Goal: Task Accomplishment & Management: Use online tool/utility

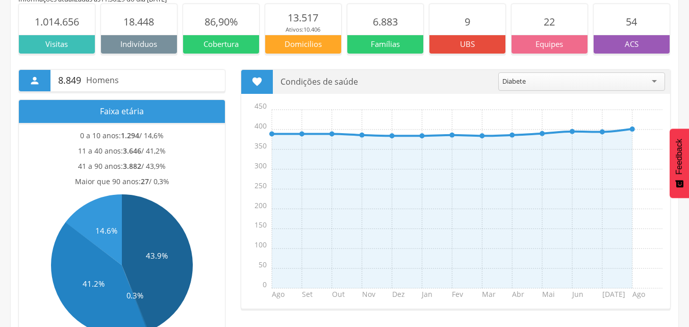
scroll to position [153, 0]
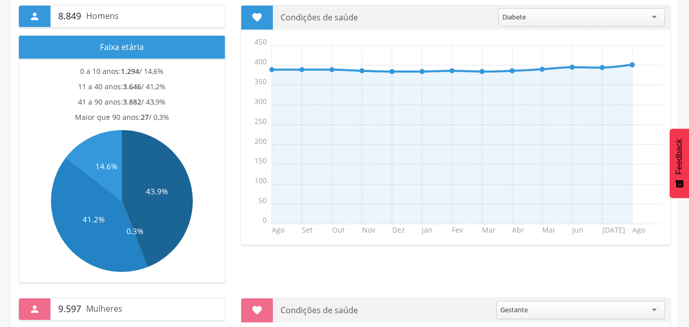
drag, startPoint x: 75, startPoint y: 70, endPoint x: 171, endPoint y: 114, distance: 105.9
click at [171, 114] on section "0 a 10 anos: 1.294 / 14,6% 11 a 40 anos: 3.646 / 41,2% 41 a 90 anos: 3.882 / 43…" at bounding box center [122, 170] width 206 height 223
click at [185, 106] on div "41 a 90 anos: 3.882 / 43,9%" at bounding box center [122, 104] width 196 height 15
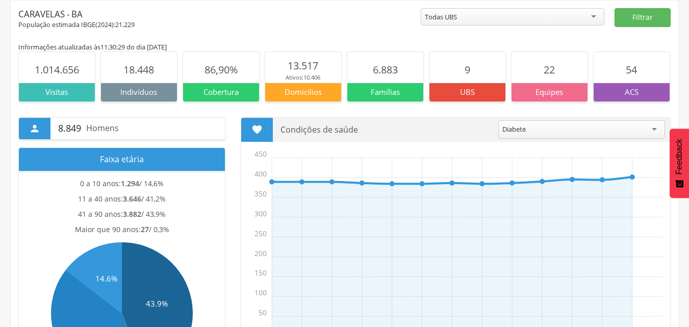
scroll to position [0, 0]
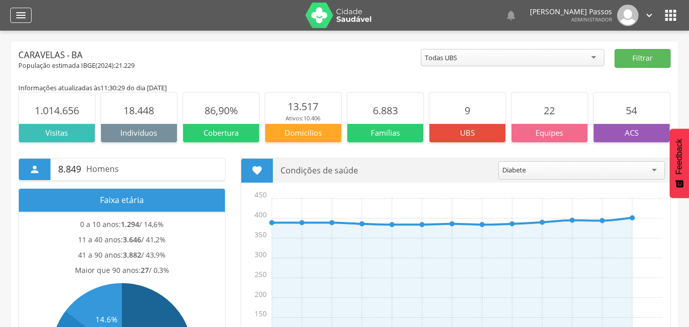
click at [21, 12] on icon "" at bounding box center [21, 15] width 12 height 12
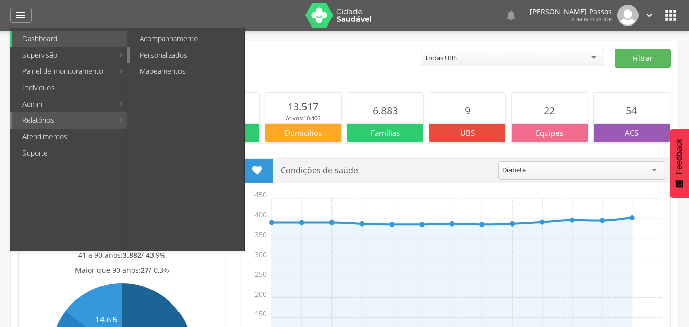
click at [184, 58] on link "Personalizados" at bounding box center [187, 55] width 115 height 16
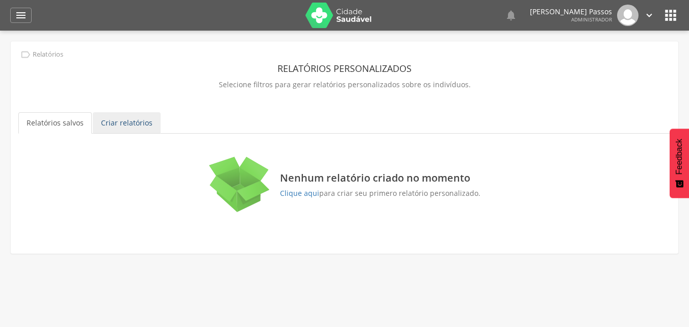
click at [133, 124] on link "Criar relatórios" at bounding box center [127, 122] width 68 height 21
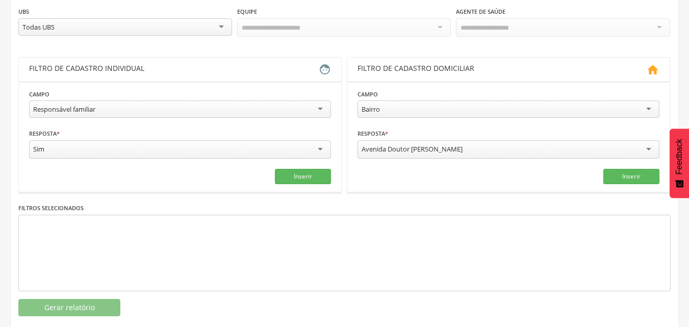
scroll to position [153, 0]
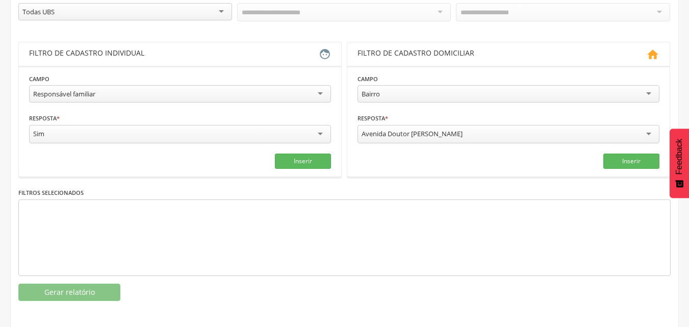
click at [123, 89] on div "Responsável familiar" at bounding box center [180, 93] width 302 height 17
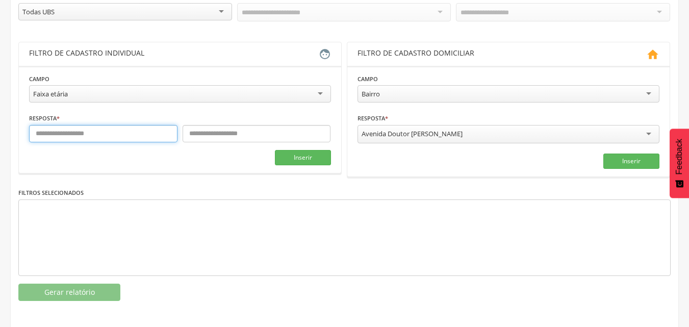
click at [101, 133] on input "text" at bounding box center [103, 133] width 148 height 17
type input "*"
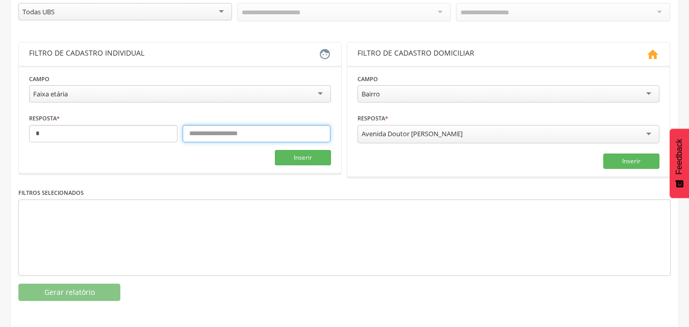
click at [228, 132] on input "text" at bounding box center [257, 133] width 148 height 17
type input "*"
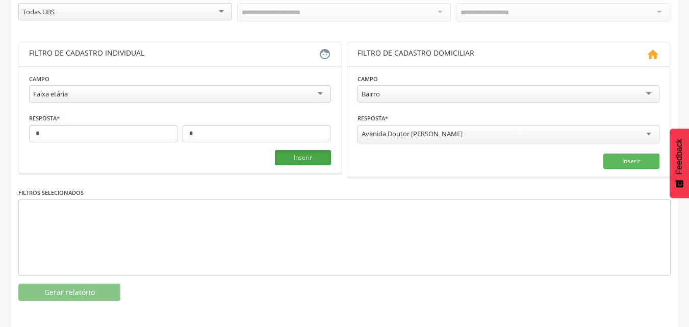
click at [306, 159] on button "Inserir" at bounding box center [303, 157] width 56 height 15
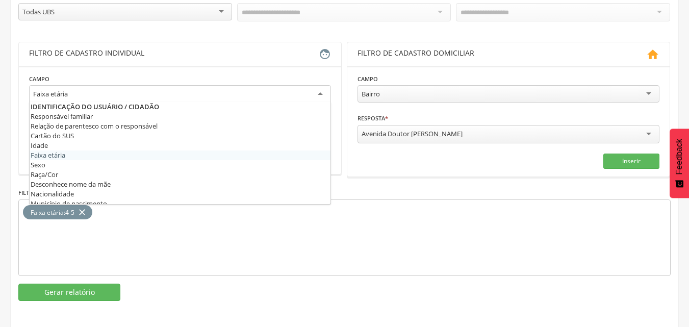
click at [80, 96] on div "Faixa etária" at bounding box center [180, 94] width 302 height 18
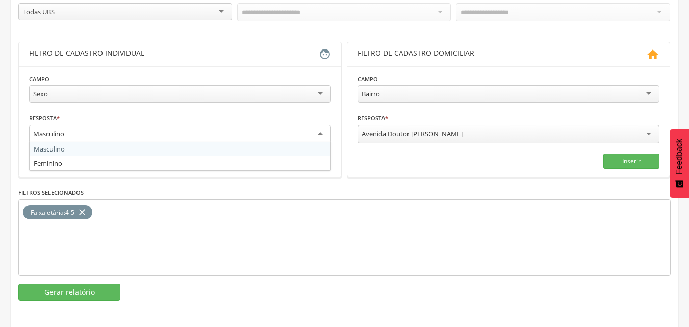
click at [39, 130] on div "Masculino" at bounding box center [48, 133] width 31 height 9
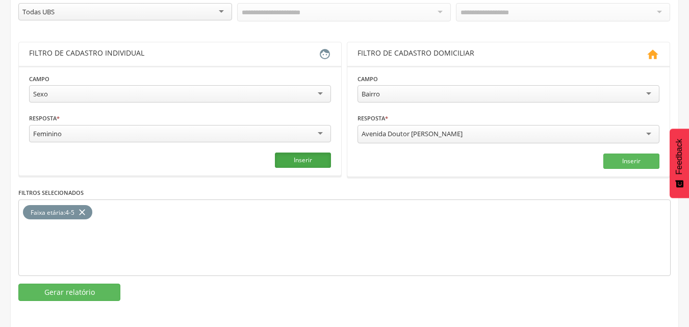
click at [309, 158] on button "Inserir" at bounding box center [303, 160] width 56 height 15
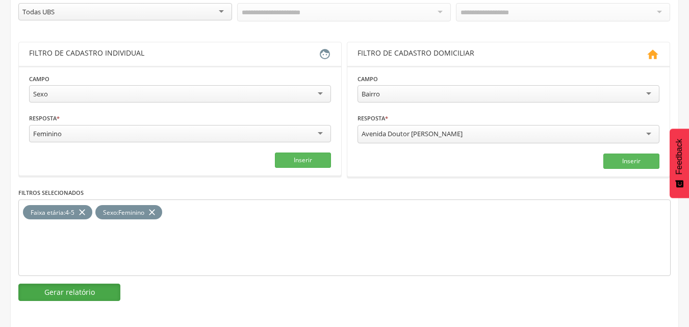
click at [80, 286] on button "Gerar relatório" at bounding box center [69, 292] width 102 height 17
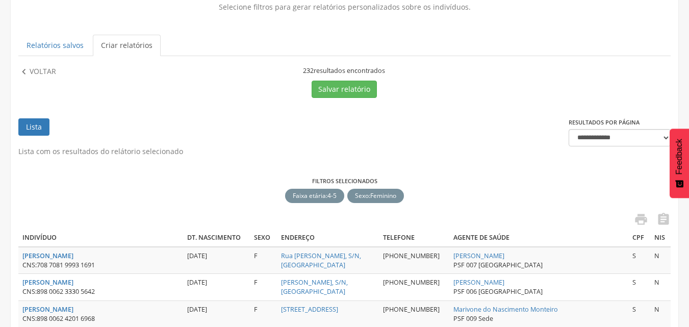
scroll to position [51, 0]
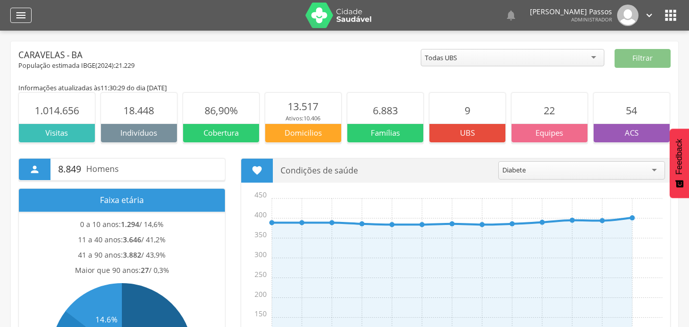
click at [21, 13] on icon "" at bounding box center [21, 15] width 12 height 12
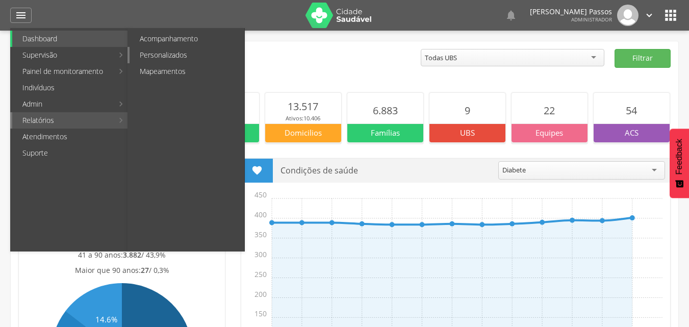
click at [194, 57] on link "Personalizados" at bounding box center [187, 55] width 115 height 16
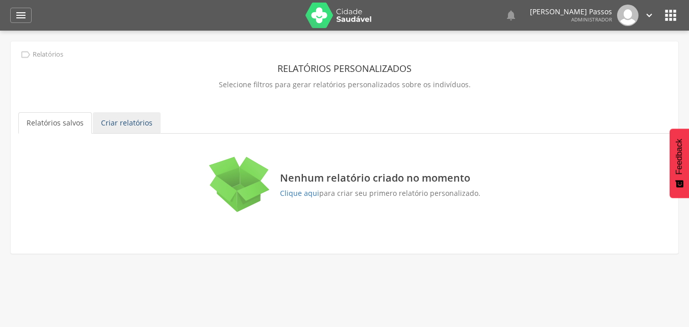
click at [115, 118] on link "Criar relatórios" at bounding box center [127, 122] width 68 height 21
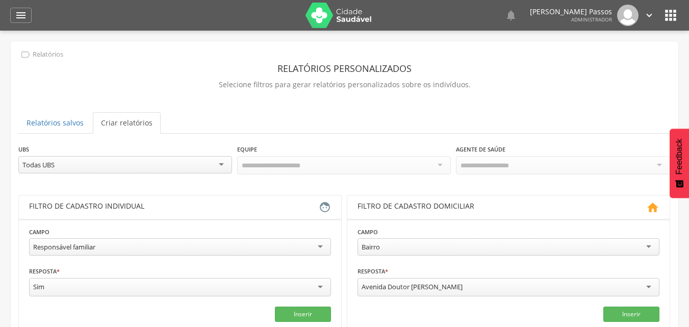
click at [118, 249] on div "Responsável familiar" at bounding box center [180, 246] width 302 height 17
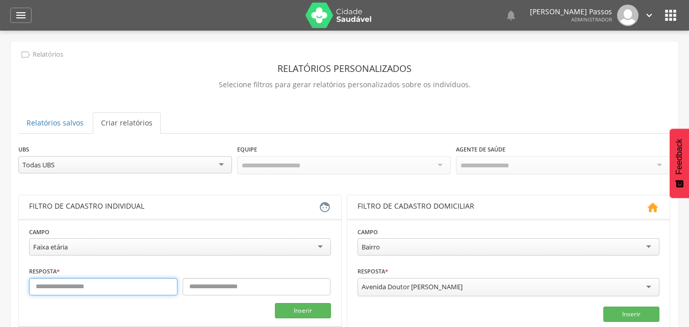
click at [85, 288] on input "text" at bounding box center [103, 286] width 148 height 17
type input "*"
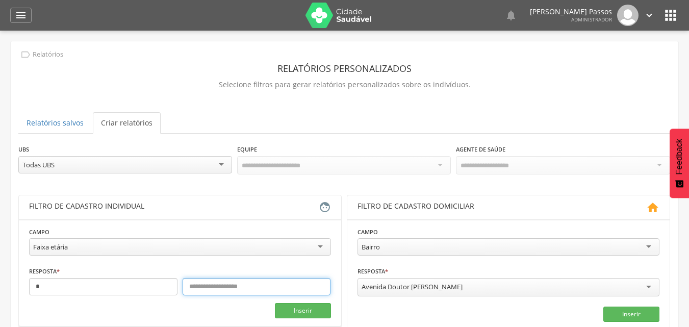
click at [268, 290] on input "text" at bounding box center [257, 286] width 148 height 17
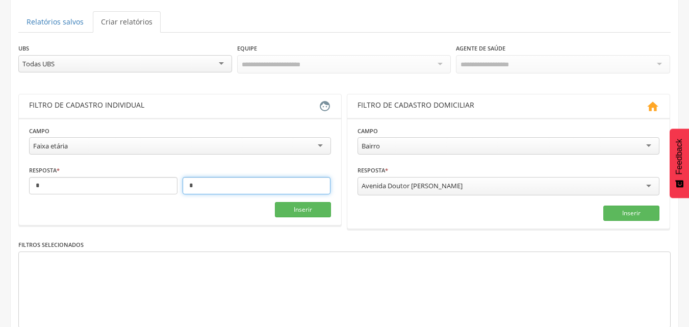
scroll to position [102, 0]
type input "*"
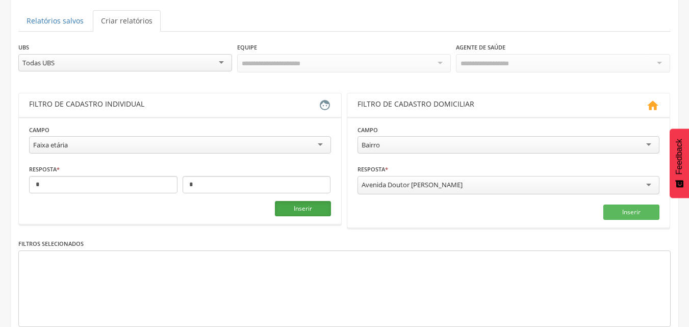
click at [313, 204] on button "Inserir" at bounding box center [303, 208] width 56 height 15
click at [132, 142] on div "Faixa etária" at bounding box center [180, 144] width 302 height 17
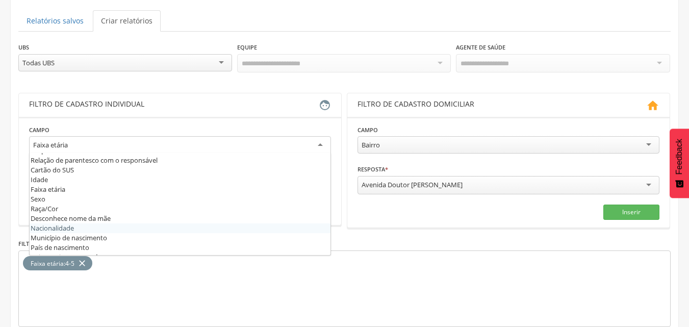
scroll to position [0, 0]
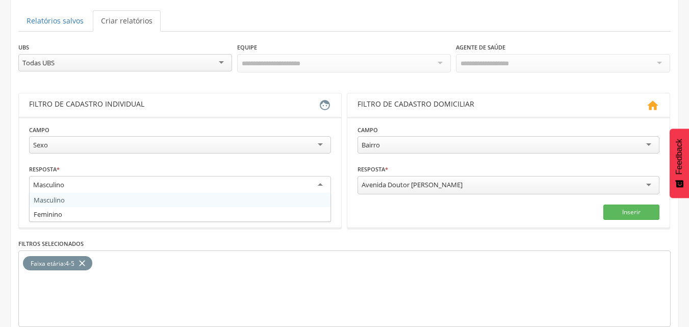
click at [29, 178] on div "Masculino" at bounding box center [180, 185] width 302 height 18
click at [75, 186] on div "Feminino" at bounding box center [180, 185] width 302 height 18
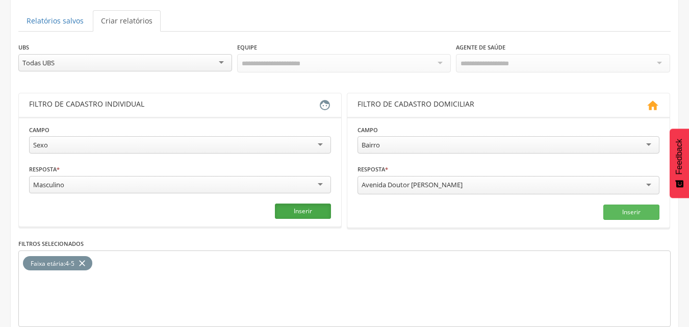
click at [287, 212] on button "Inserir" at bounding box center [303, 211] width 56 height 15
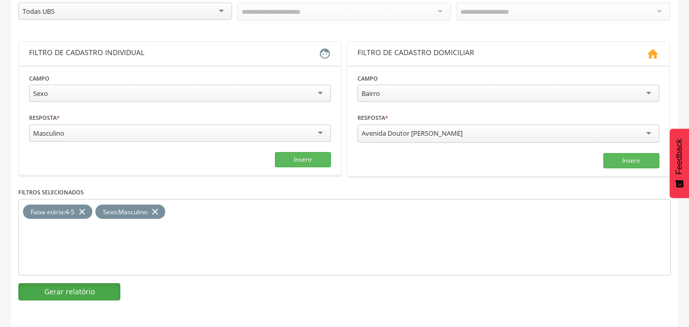
click at [101, 287] on button "Gerar relatório" at bounding box center [69, 291] width 102 height 17
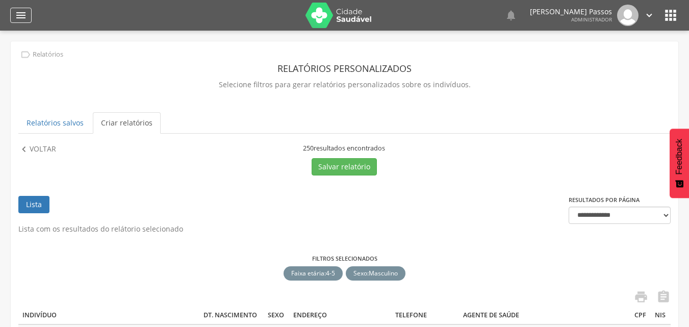
click at [21, 19] on icon "" at bounding box center [21, 15] width 12 height 12
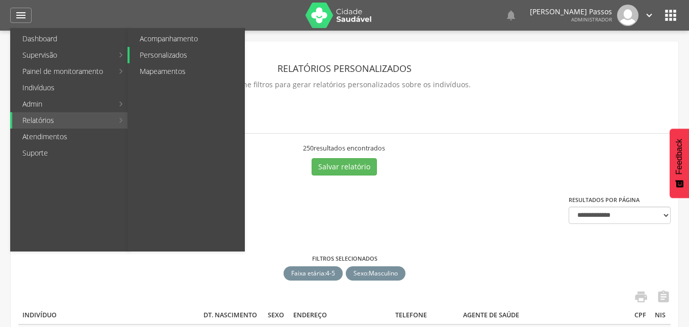
click at [201, 59] on link "Personalizados" at bounding box center [187, 55] width 115 height 16
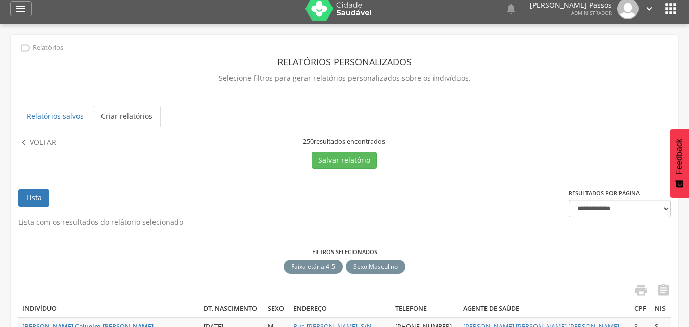
scroll to position [51, 0]
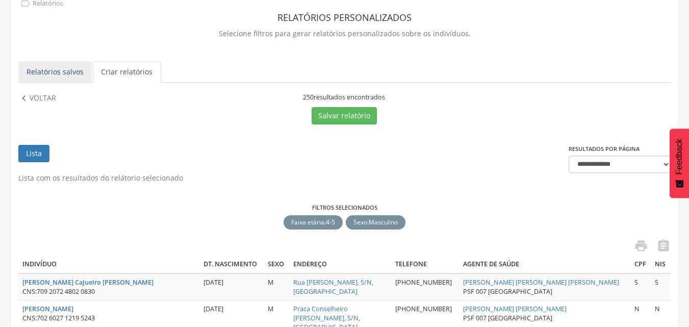
click at [60, 73] on link "Relatórios salvos" at bounding box center [54, 71] width 73 height 21
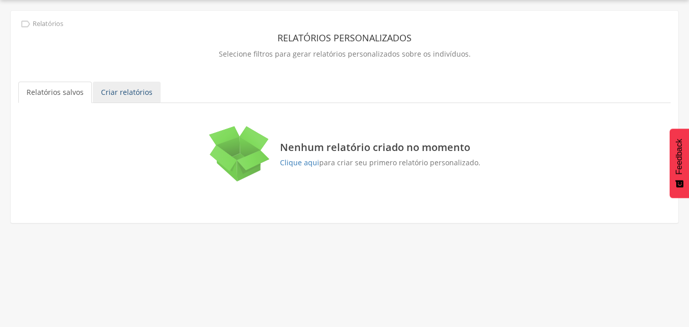
click at [116, 96] on link "Criar relatórios" at bounding box center [127, 92] width 68 height 21
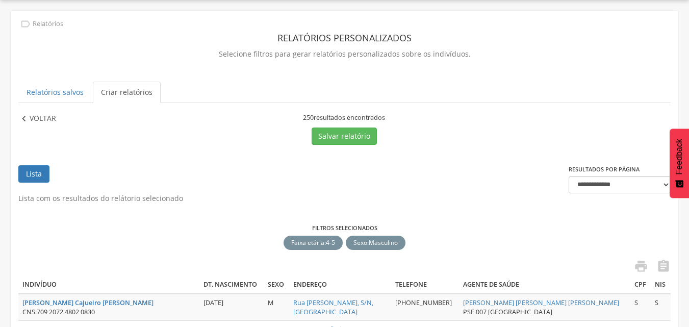
click at [40, 116] on p "Voltar" at bounding box center [43, 118] width 27 height 11
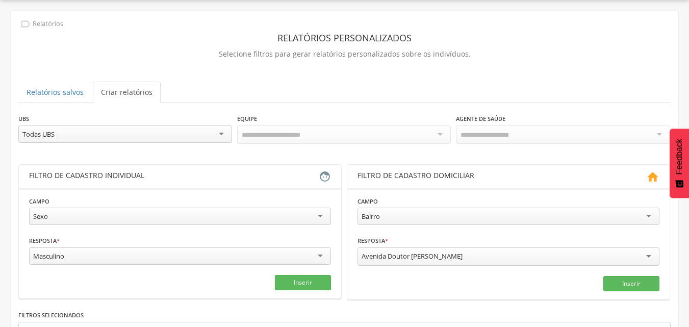
scroll to position [82, 0]
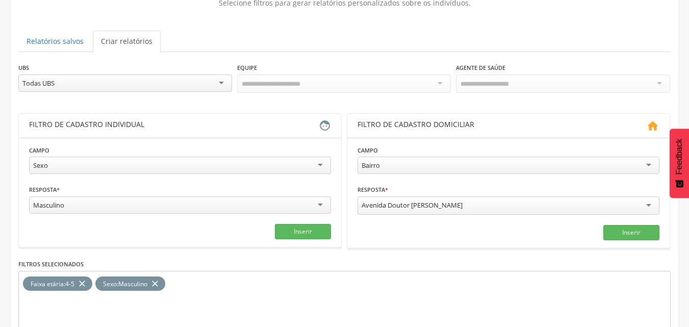
click at [83, 285] on icon "close" at bounding box center [82, 283] width 10 height 15
click at [86, 167] on div "Sexo" at bounding box center [180, 165] width 302 height 17
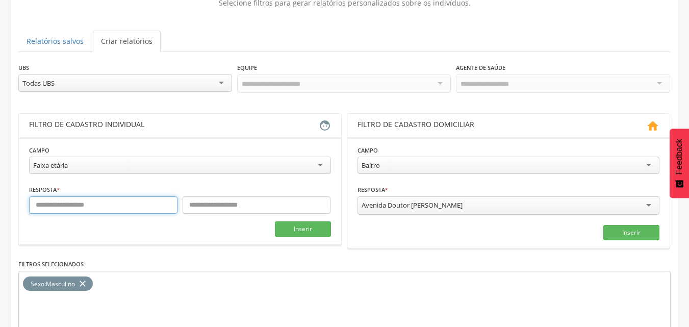
click at [88, 205] on input "text" at bounding box center [103, 204] width 148 height 17
type input "*"
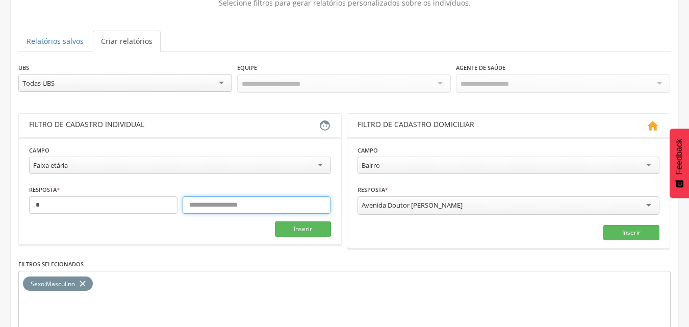
click at [194, 204] on input "text" at bounding box center [257, 204] width 148 height 17
type input "**"
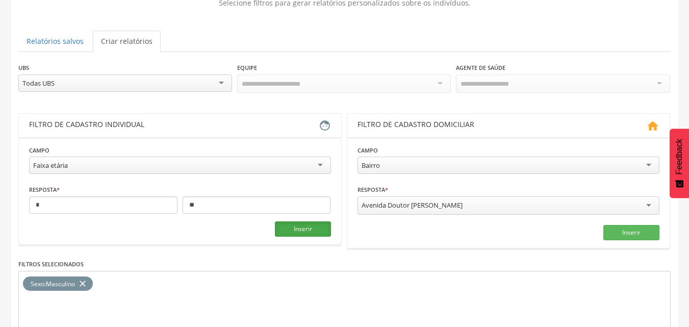
click at [315, 231] on button "Inserir" at bounding box center [303, 228] width 56 height 15
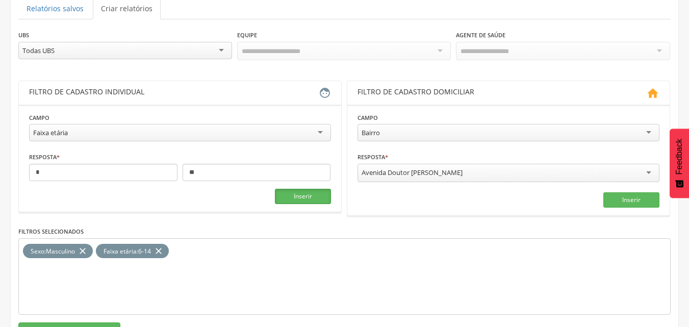
scroll to position [154, 0]
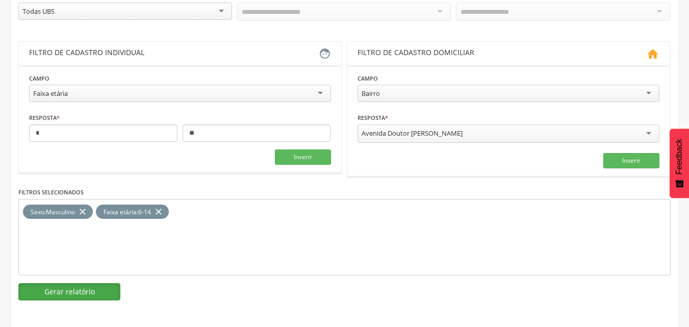
click at [83, 290] on button "Gerar relatório" at bounding box center [69, 291] width 102 height 17
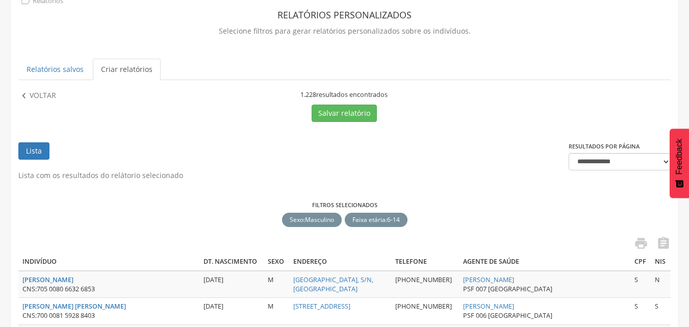
scroll to position [52, 0]
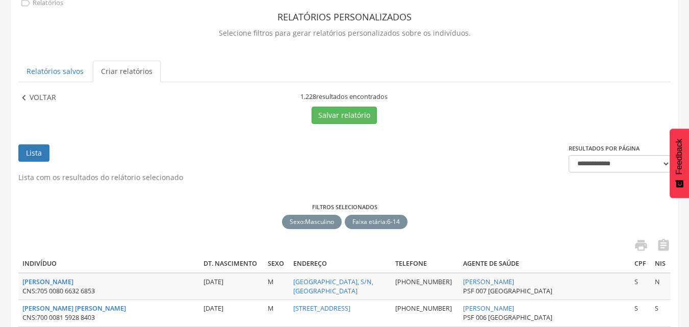
click at [39, 99] on p "Voltar" at bounding box center [43, 97] width 27 height 11
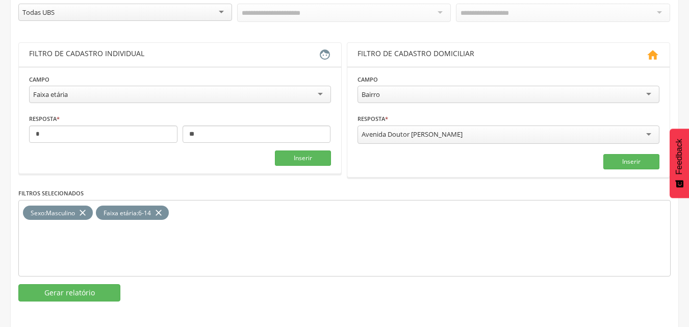
scroll to position [154, 0]
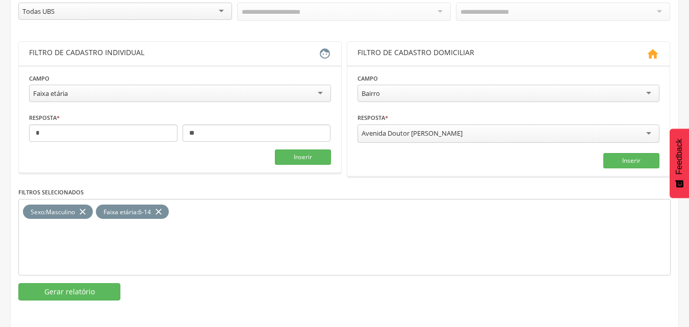
click at [82, 207] on icon "close" at bounding box center [83, 212] width 10 height 15
click at [112, 93] on div "Faixa etária" at bounding box center [180, 93] width 302 height 17
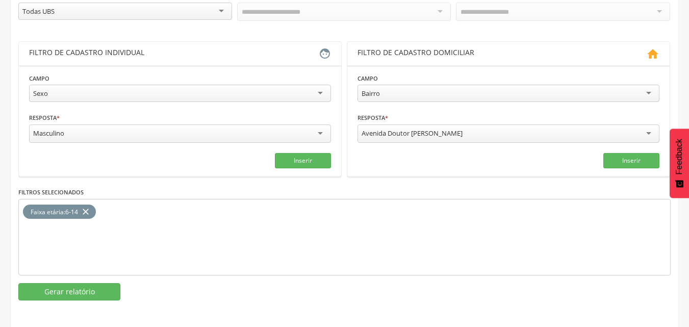
click at [41, 130] on div "Masculino" at bounding box center [48, 133] width 31 height 9
click at [90, 292] on button "Gerar relatório" at bounding box center [69, 291] width 102 height 17
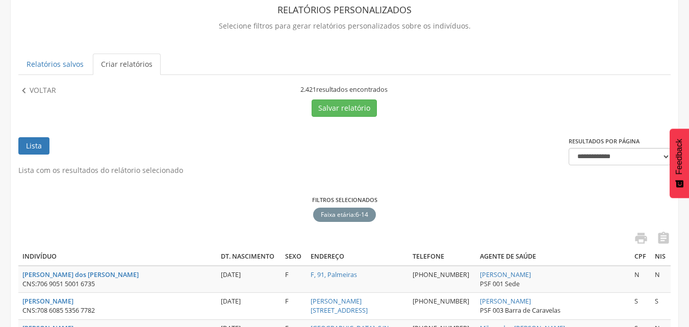
scroll to position [52, 0]
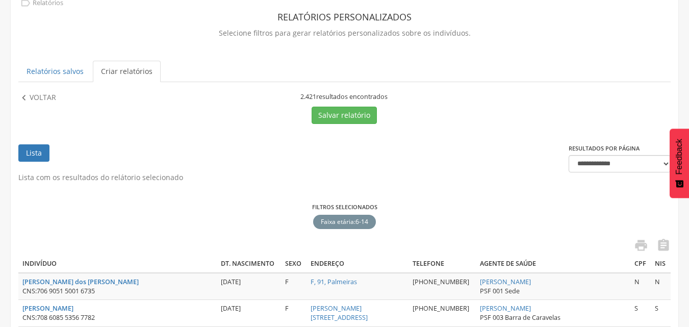
click at [43, 97] on p "Voltar" at bounding box center [43, 97] width 27 height 11
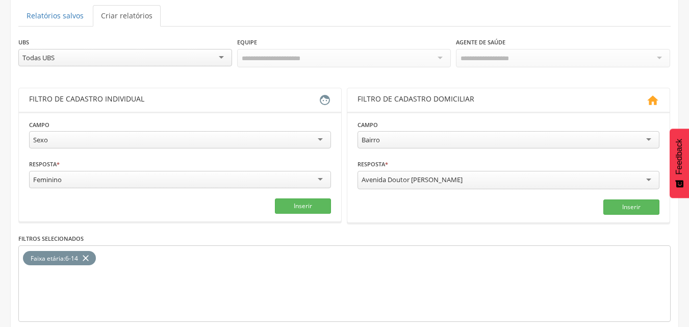
scroll to position [154, 0]
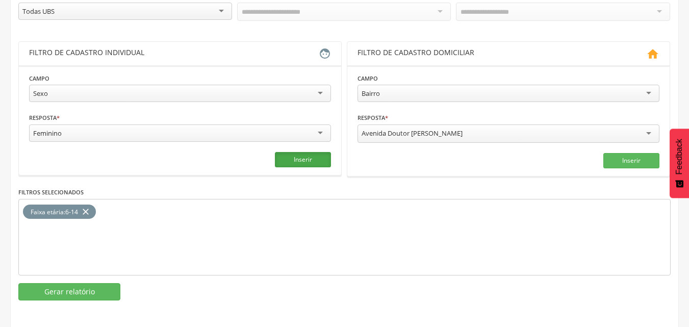
click at [286, 159] on button "Inserir" at bounding box center [303, 159] width 56 height 15
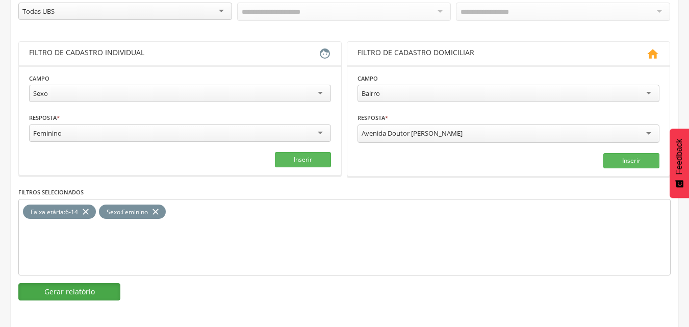
click at [76, 289] on button "Gerar relatório" at bounding box center [69, 291] width 102 height 17
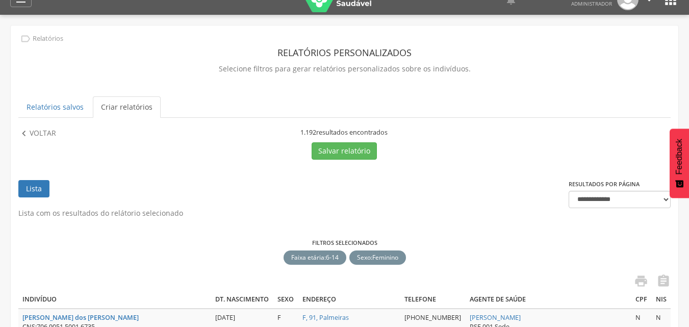
scroll to position [1, 0]
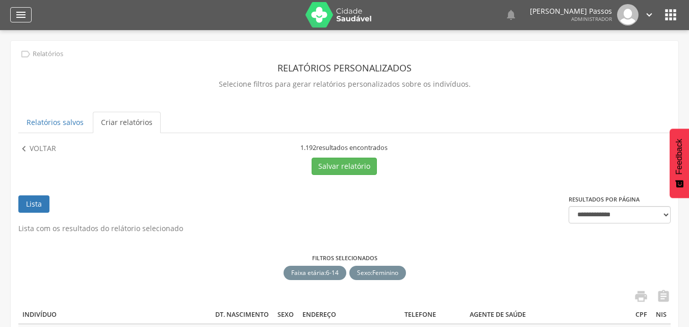
click at [27, 18] on icon "" at bounding box center [21, 15] width 12 height 12
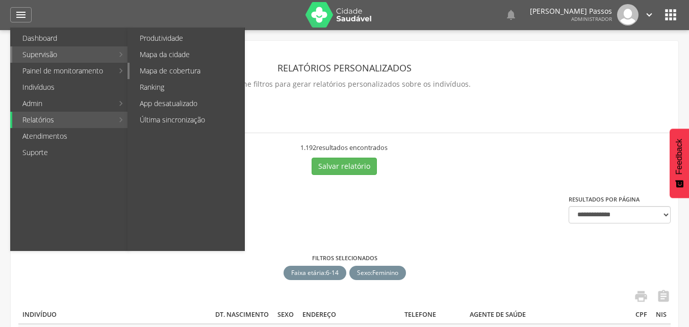
click at [193, 75] on link "Mapa de cobertura" at bounding box center [187, 71] width 115 height 16
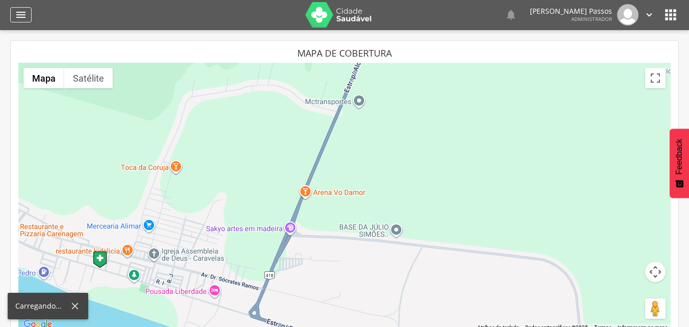
click at [29, 15] on div "" at bounding box center [20, 14] width 21 height 15
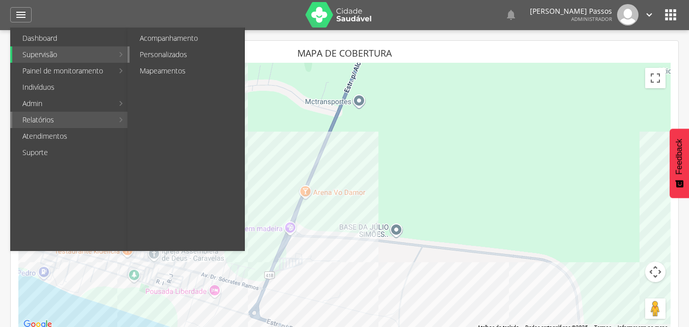
click at [203, 54] on link "Personalizados" at bounding box center [187, 54] width 115 height 16
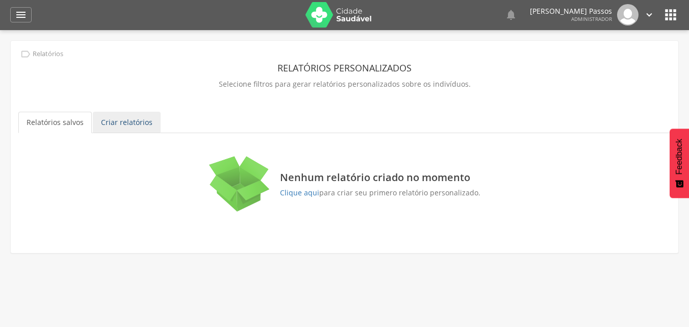
click at [125, 124] on link "Criar relatórios" at bounding box center [127, 122] width 68 height 21
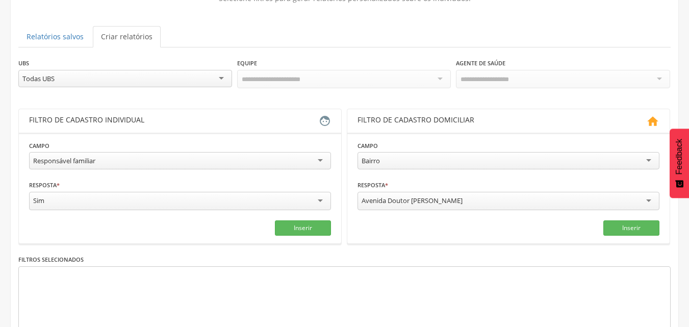
scroll to position [103, 0]
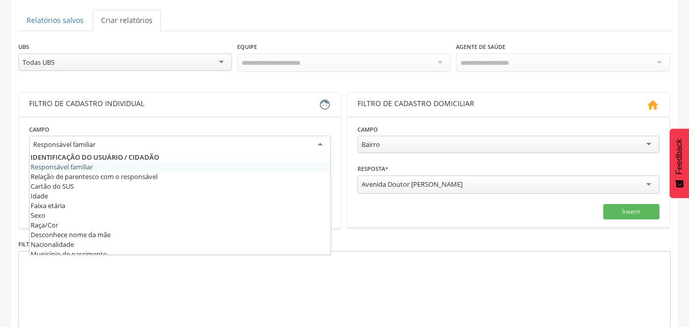
click at [163, 142] on div "Responsável familiar" at bounding box center [180, 145] width 302 height 18
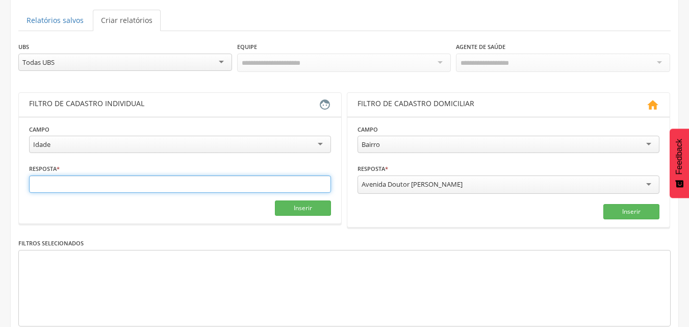
click at [143, 187] on input "text" at bounding box center [180, 183] width 302 height 17
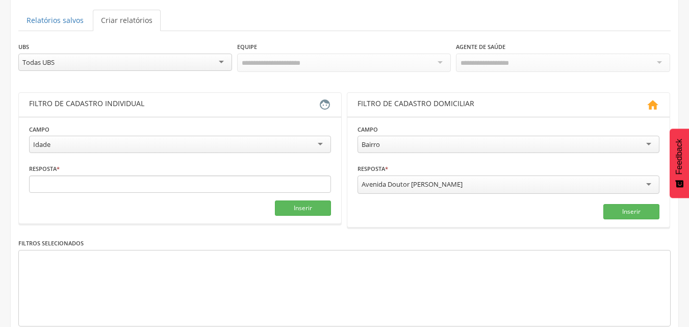
click at [162, 146] on div "Idade" at bounding box center [180, 144] width 302 height 17
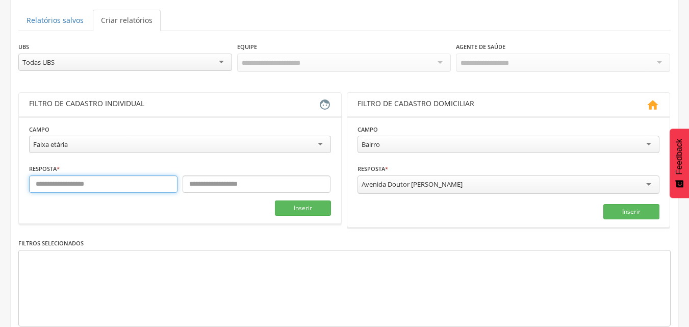
click at [97, 189] on input "text" at bounding box center [103, 183] width 148 height 17
type input "**"
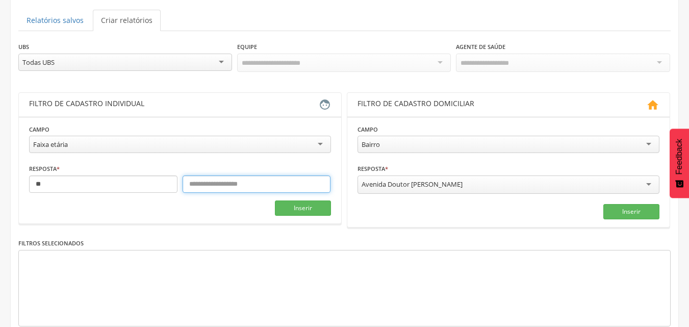
click at [192, 185] on input "text" at bounding box center [257, 183] width 148 height 17
type input "**"
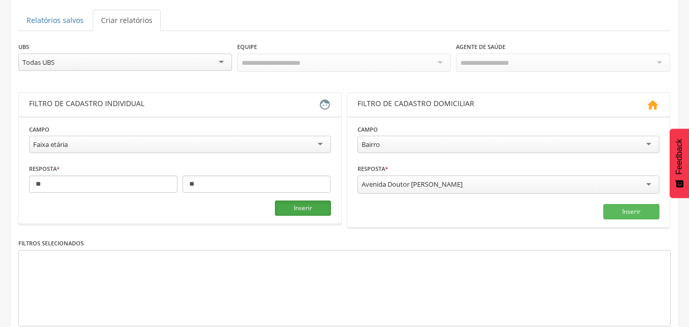
click at [299, 209] on button "Inserir" at bounding box center [303, 207] width 56 height 15
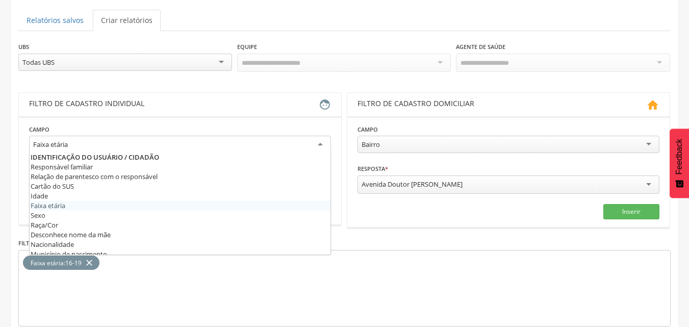
click at [120, 138] on div "Faixa etária" at bounding box center [180, 145] width 302 height 18
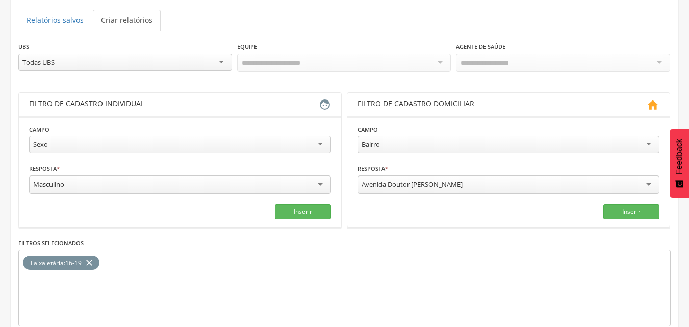
click at [40, 182] on div "Masculino" at bounding box center [48, 184] width 31 height 9
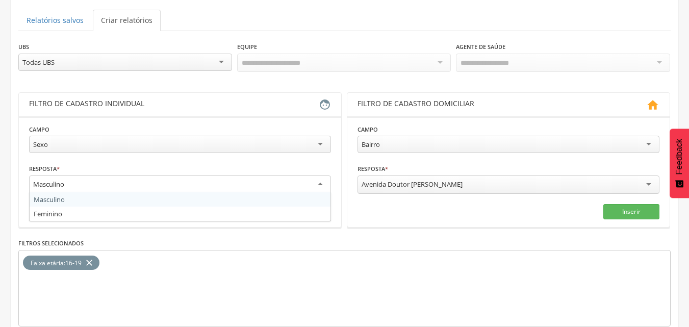
click at [69, 200] on fieldset "Campo **** Sexo Responsável familiar Relação de parentesco com o responsável Ca…" at bounding box center [180, 171] width 302 height 95
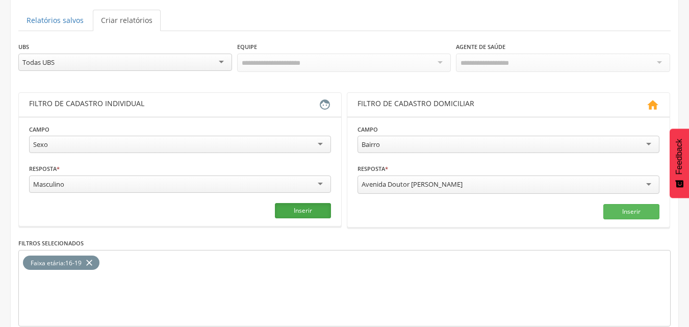
click at [300, 212] on button "Inserir" at bounding box center [303, 210] width 56 height 15
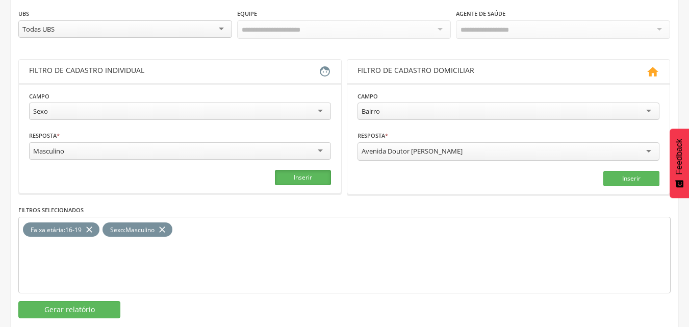
scroll to position [154, 0]
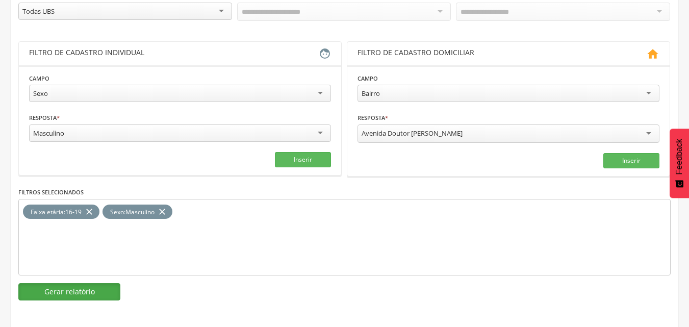
click at [100, 289] on button "Gerar relatório" at bounding box center [69, 291] width 102 height 17
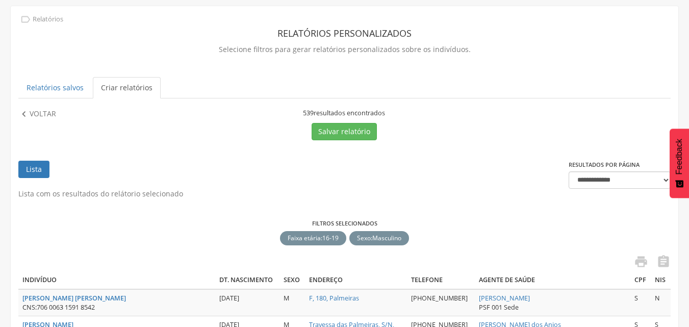
scroll to position [1, 0]
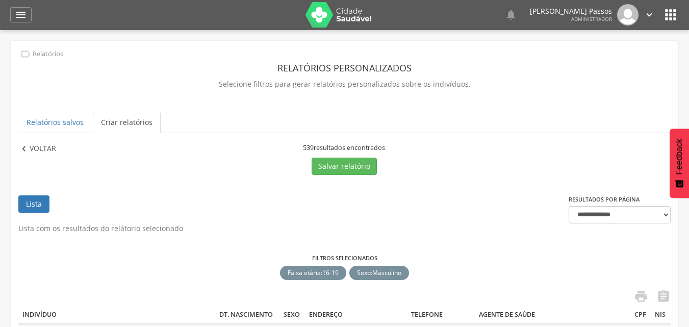
click at [43, 149] on p "Voltar" at bounding box center [43, 148] width 27 height 11
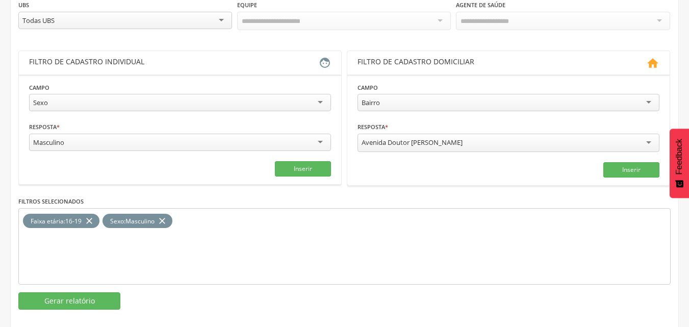
scroll to position [154, 0]
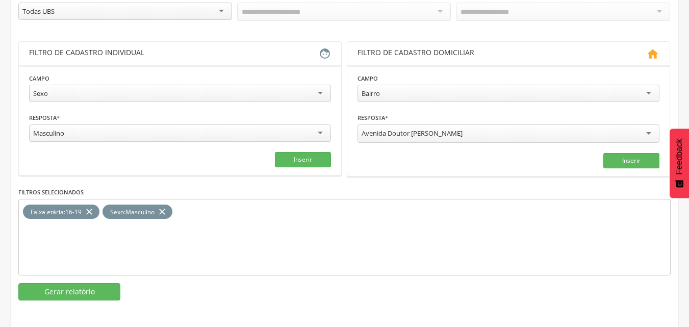
click at [164, 207] on icon "close" at bounding box center [162, 212] width 10 height 15
click at [110, 132] on div "Masculino" at bounding box center [180, 132] width 302 height 17
click at [305, 156] on button "Inserir" at bounding box center [303, 159] width 56 height 15
click at [89, 290] on button "Gerar relatório" at bounding box center [69, 291] width 102 height 17
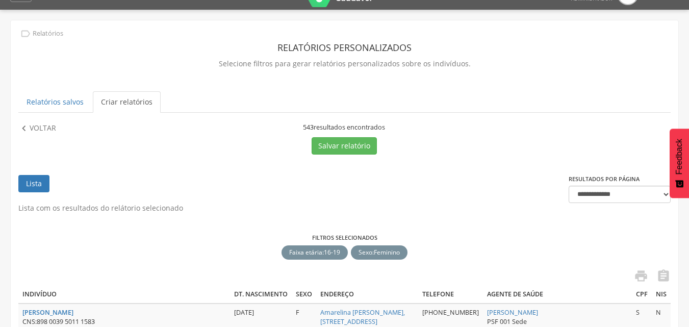
scroll to position [0, 0]
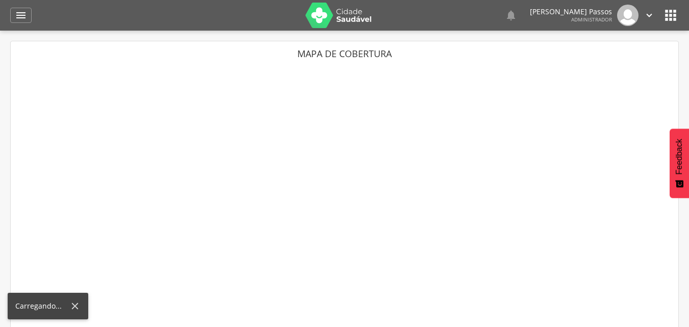
scroll to position [1, 0]
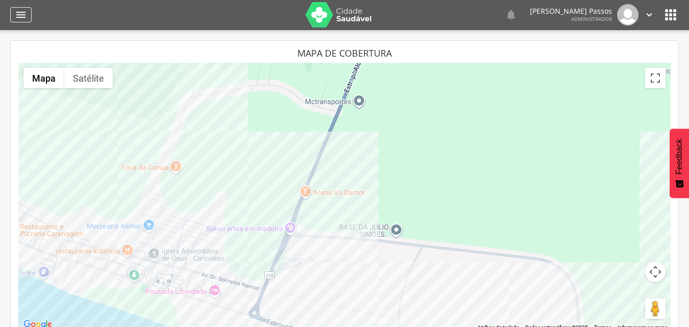
click at [13, 10] on div "" at bounding box center [20, 14] width 21 height 15
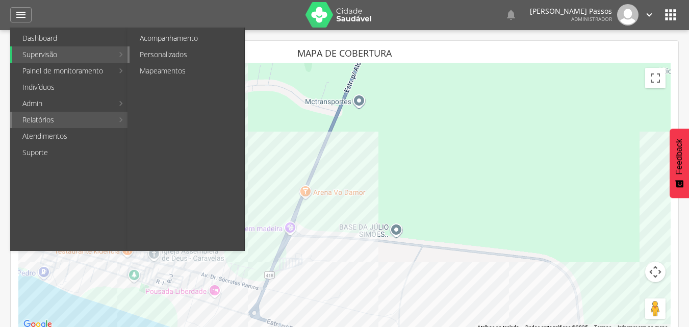
click at [172, 58] on link "Personalizados" at bounding box center [187, 54] width 115 height 16
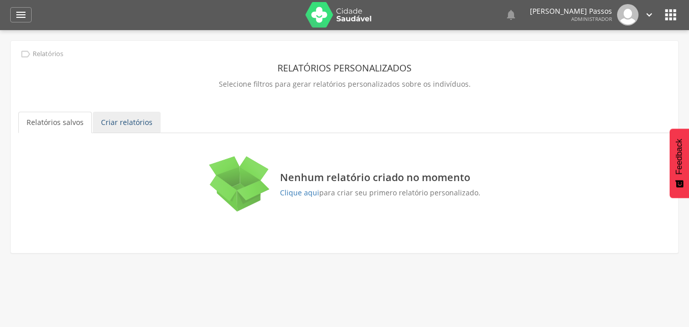
click at [135, 123] on link "Criar relatórios" at bounding box center [127, 122] width 68 height 21
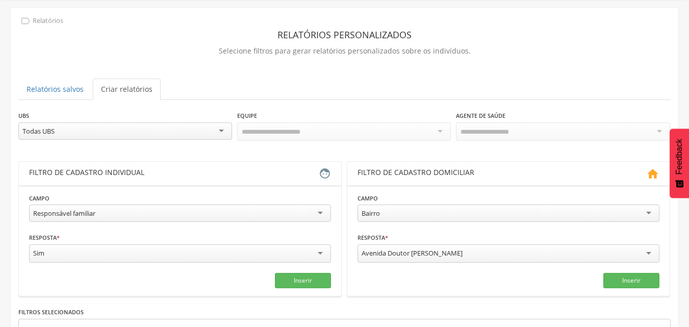
scroll to position [52, 0]
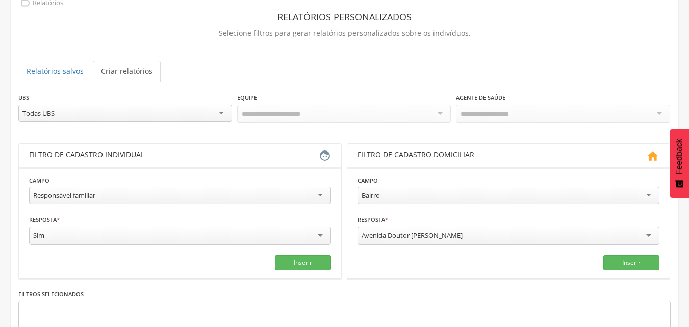
click at [123, 193] on div "Responsável familiar" at bounding box center [180, 195] width 302 height 17
click at [92, 199] on div "Sexo" at bounding box center [180, 195] width 302 height 17
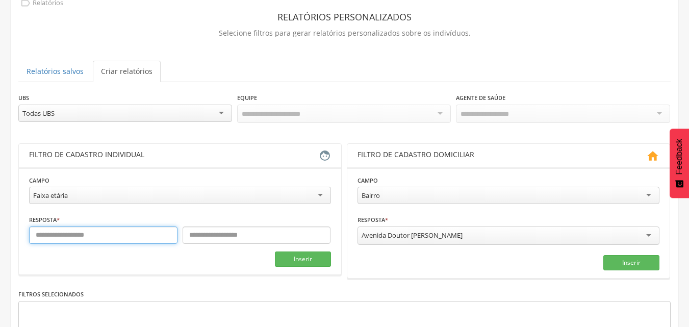
click at [82, 239] on input "text" at bounding box center [103, 234] width 148 height 17
type input "**"
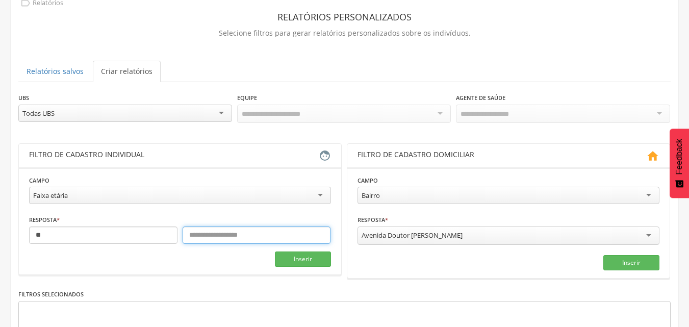
click at [261, 241] on input "text" at bounding box center [257, 234] width 148 height 17
type input "**"
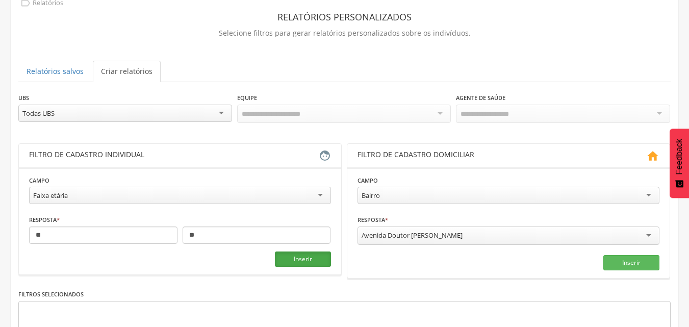
click at [302, 258] on button "Inserir" at bounding box center [303, 258] width 56 height 15
click at [196, 193] on div "Faixa etária" at bounding box center [180, 195] width 302 height 17
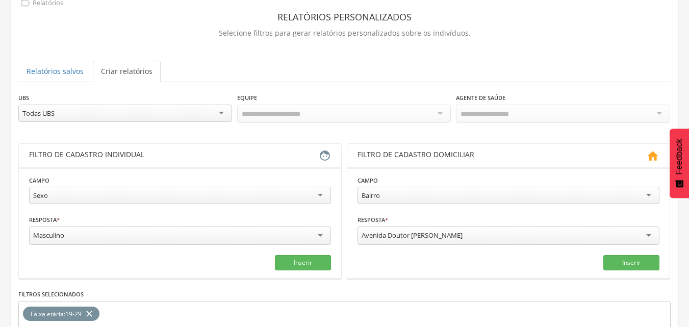
scroll to position [103, 0]
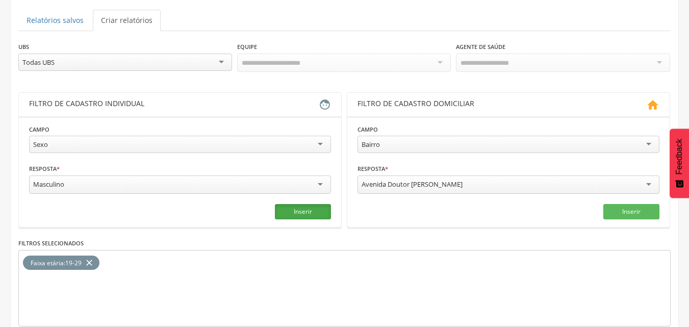
click at [297, 205] on button "Inserir" at bounding box center [303, 211] width 56 height 15
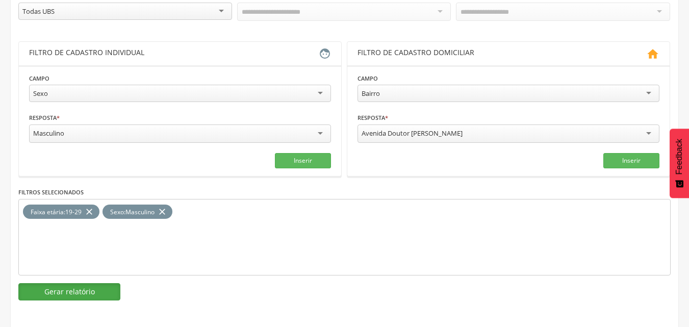
click at [92, 286] on button "Gerar relatório" at bounding box center [69, 291] width 102 height 17
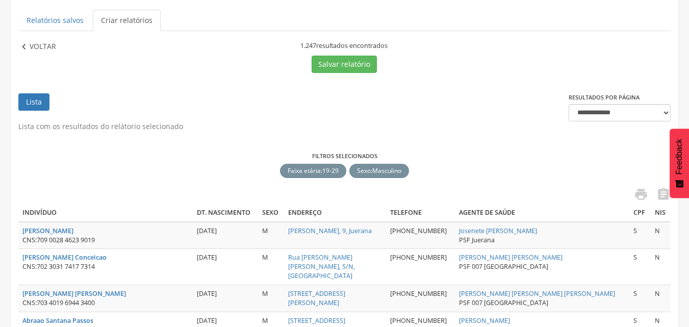
click at [40, 46] on p "Voltar" at bounding box center [43, 46] width 27 height 11
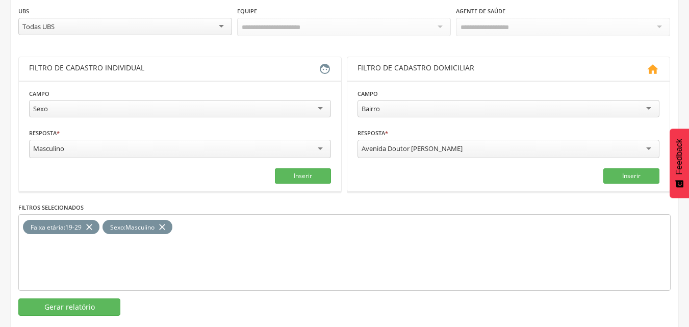
scroll to position [154, 0]
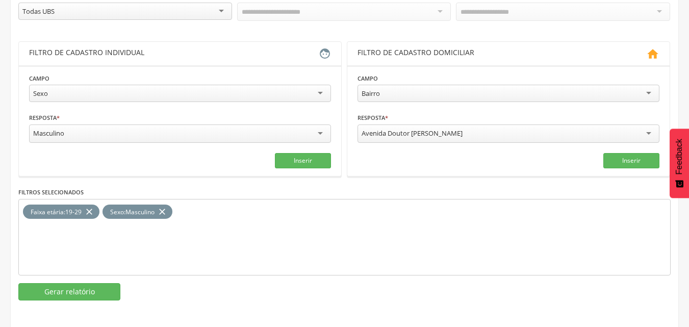
click at [178, 139] on div "Masculino" at bounding box center [180, 133] width 302 height 18
click at [167, 210] on icon "close" at bounding box center [162, 212] width 10 height 15
click at [310, 159] on button "Inserir" at bounding box center [303, 159] width 56 height 15
click at [81, 291] on button "Gerar relatório" at bounding box center [69, 291] width 102 height 17
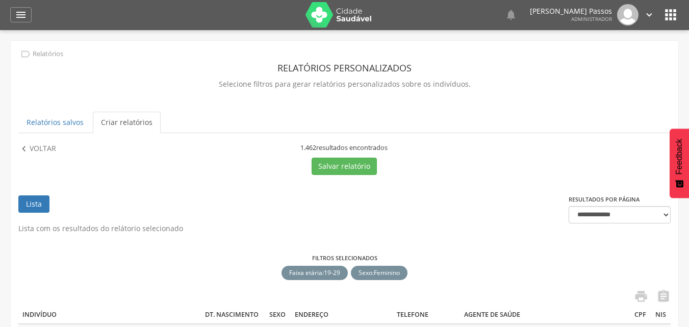
scroll to position [0, 0]
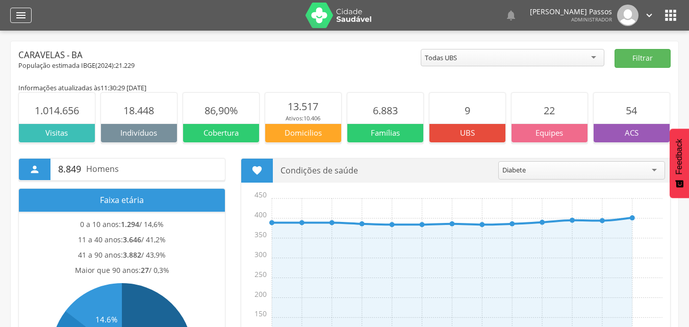
click at [18, 17] on icon "" at bounding box center [21, 15] width 12 height 12
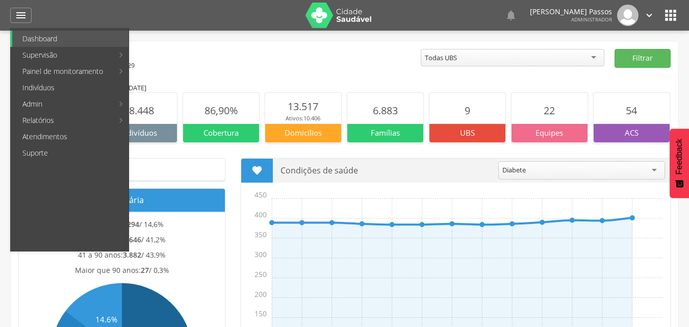
click at [337, 67] on div "População estimada IBGE( 2024 ): 21.229" at bounding box center [219, 65] width 402 height 9
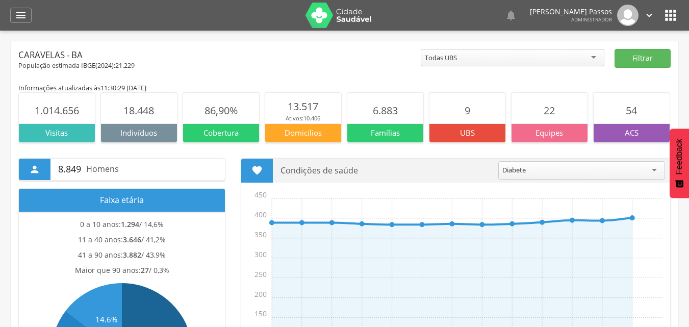
click at [680, 15] on header " Dashboard Supervisão Produtividade Mapa da cidade Mapa de cobertura Ranking A…" at bounding box center [344, 15] width 689 height 31
click at [665, 20] on icon "" at bounding box center [671, 15] width 16 height 16
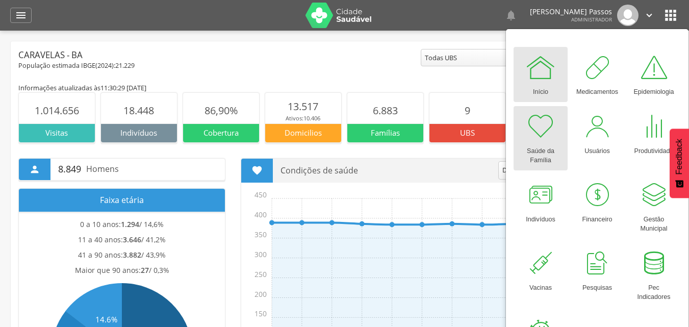
click at [554, 132] on div at bounding box center [540, 126] width 31 height 31
